Goal: Check status: Check status

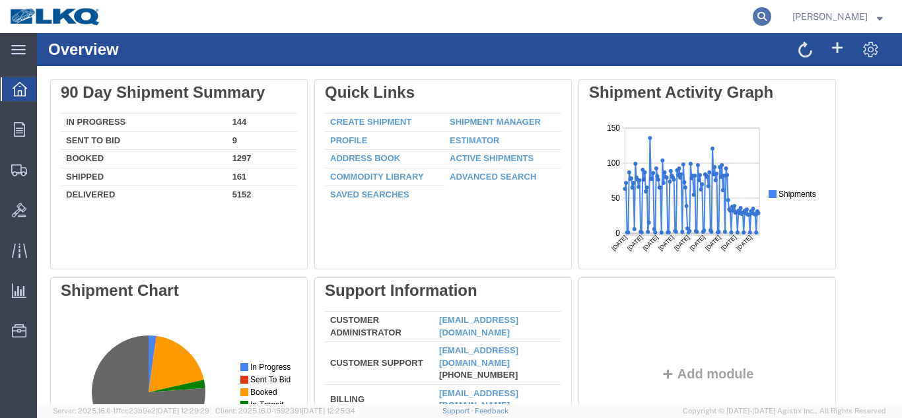
click at [753, 13] on icon at bounding box center [762, 16] width 18 height 18
paste input "55433917"
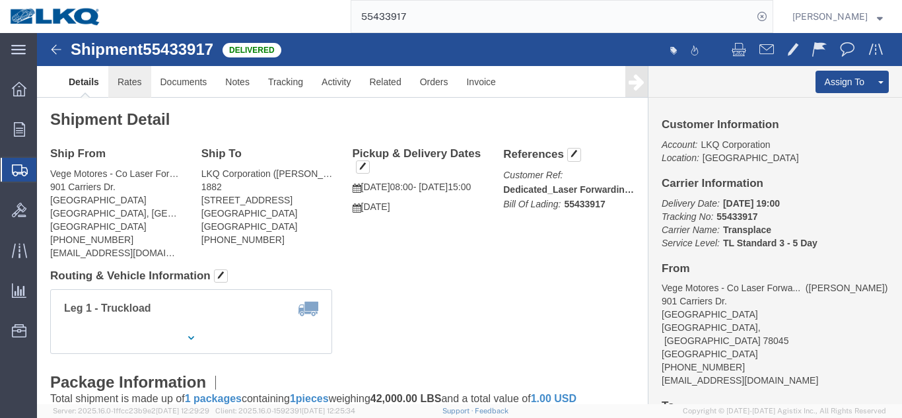
click link "Rates"
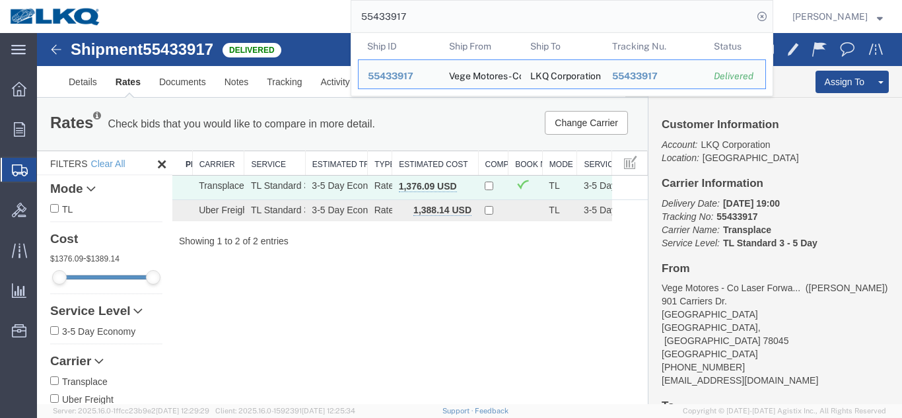
click at [518, 10] on input "55433917" at bounding box center [551, 17] width 401 height 32
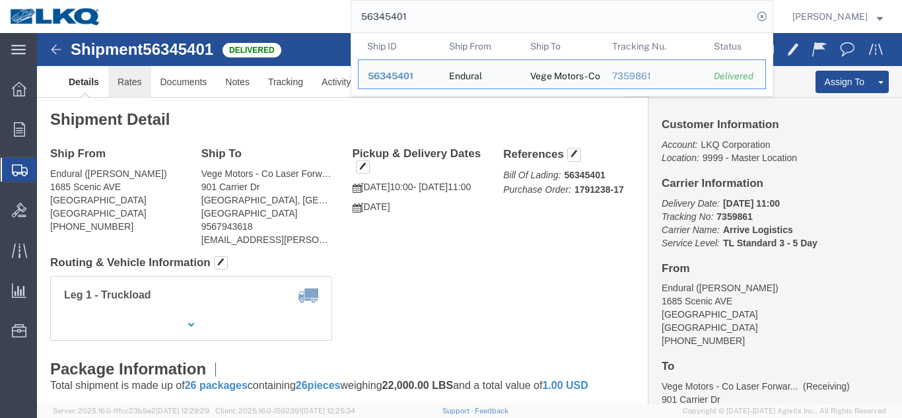
drag, startPoint x: 137, startPoint y: 80, endPoint x: 100, endPoint y: 47, distance: 49.6
click link "Rates"
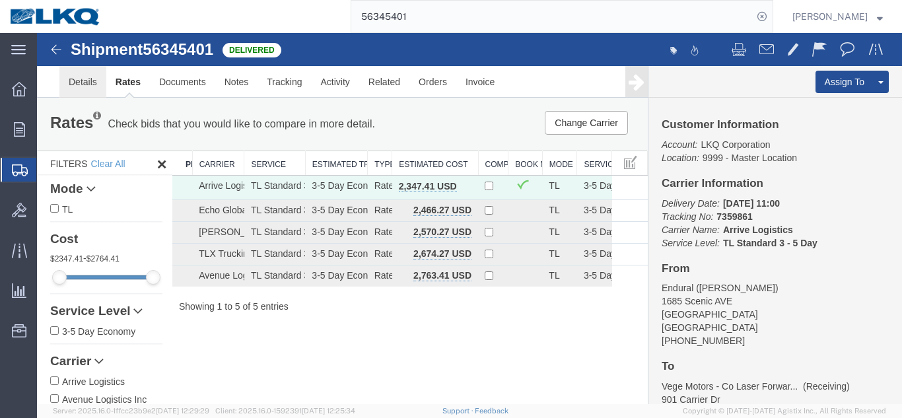
click at [71, 81] on link "Details" at bounding box center [82, 82] width 47 height 32
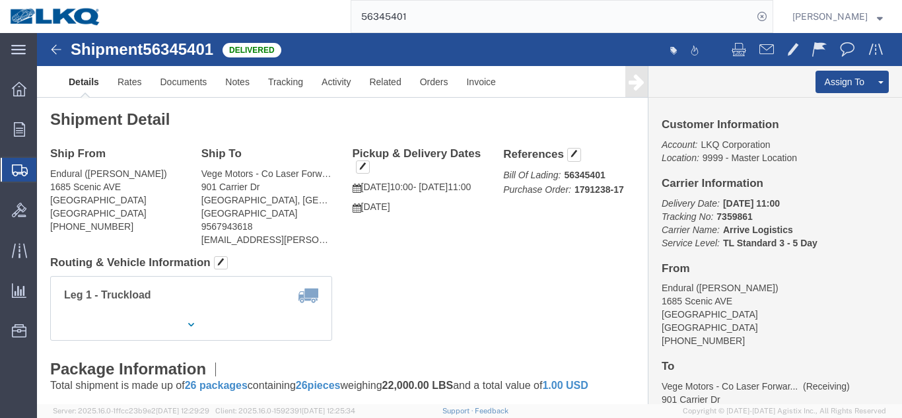
click at [418, 24] on input "56345401" at bounding box center [551, 17] width 401 height 32
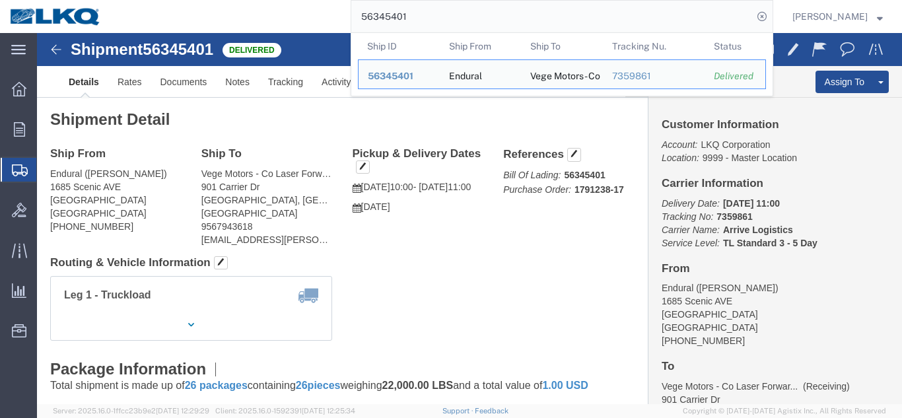
paste input "06732"
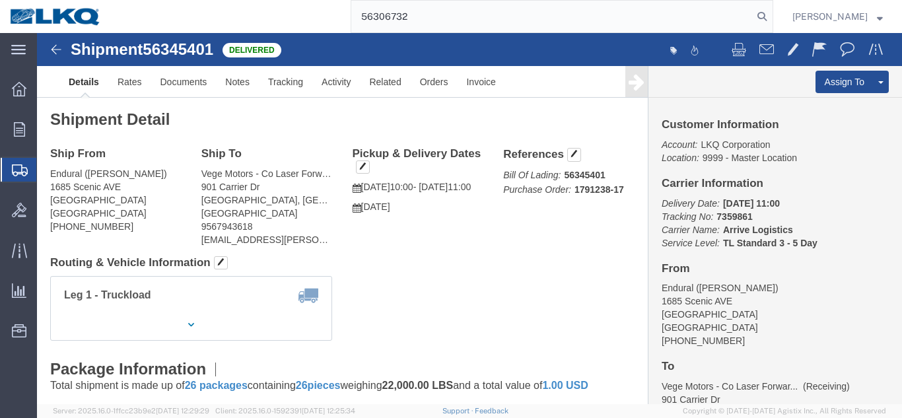
type input "56306732"
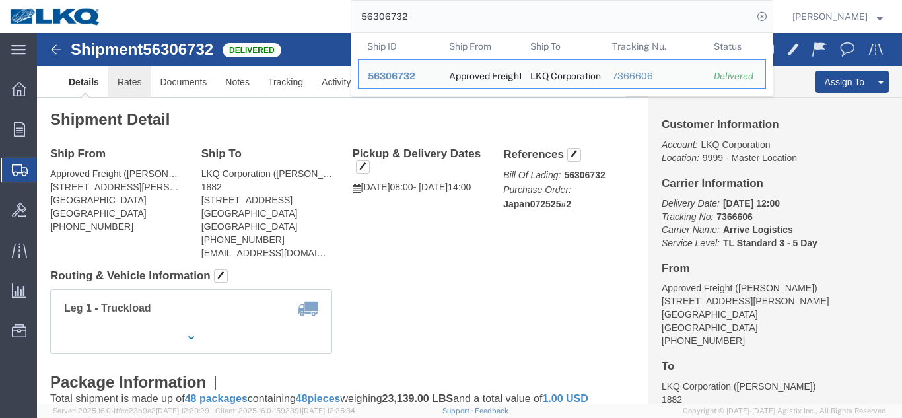
click link "Rates"
